Goal: Task Accomplishment & Management: Use online tool/utility

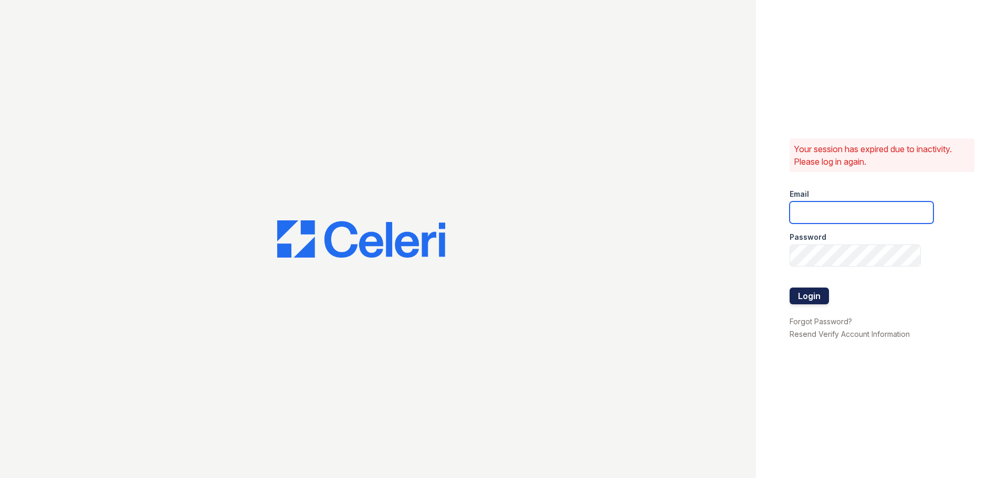
type input "[EMAIL_ADDRESS][DOMAIN_NAME]"
click at [823, 294] on button "Login" at bounding box center [809, 296] width 39 height 17
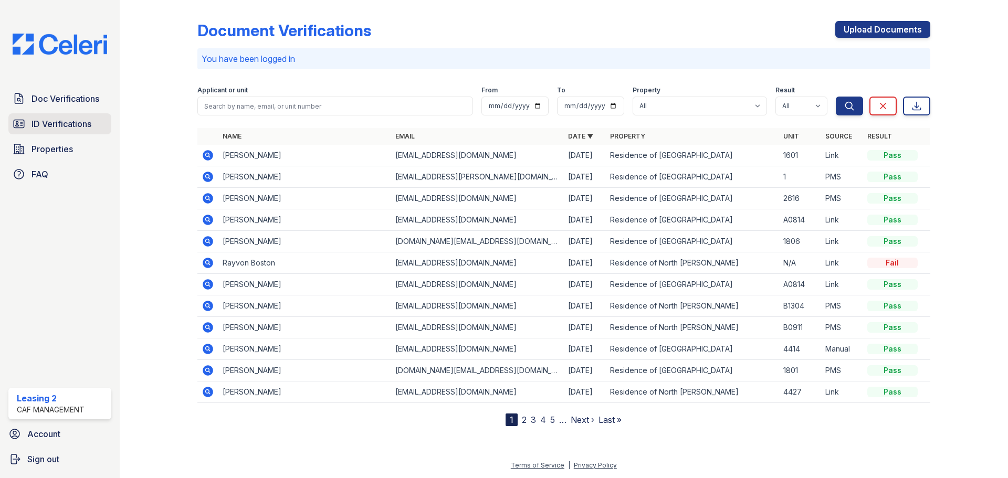
click at [89, 119] on span "ID Verifications" at bounding box center [62, 124] width 60 height 13
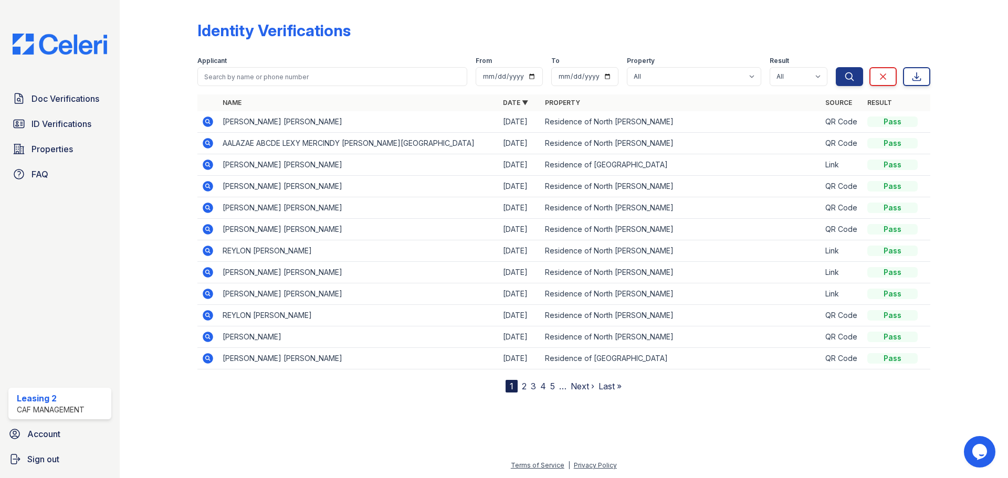
click at [723, 31] on div "Identity Verifications" at bounding box center [563, 34] width 733 height 27
